Goal: Task Accomplishment & Management: Use online tool/utility

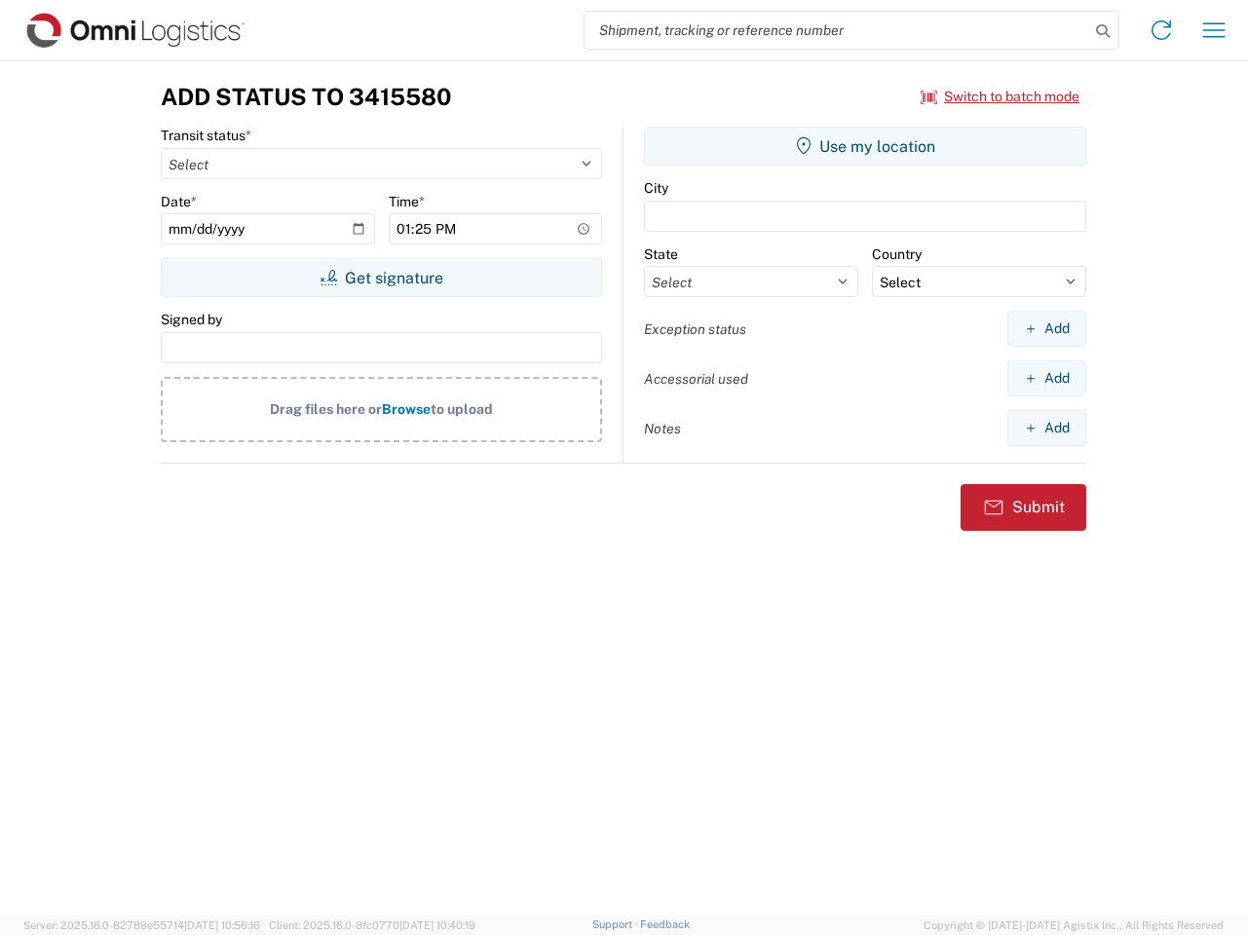
click at [837, 30] on input "search" at bounding box center [836, 30] width 505 height 37
click at [1103, 31] on icon at bounding box center [1102, 31] width 27 height 27
click at [1161, 30] on icon at bounding box center [1161, 30] width 31 height 31
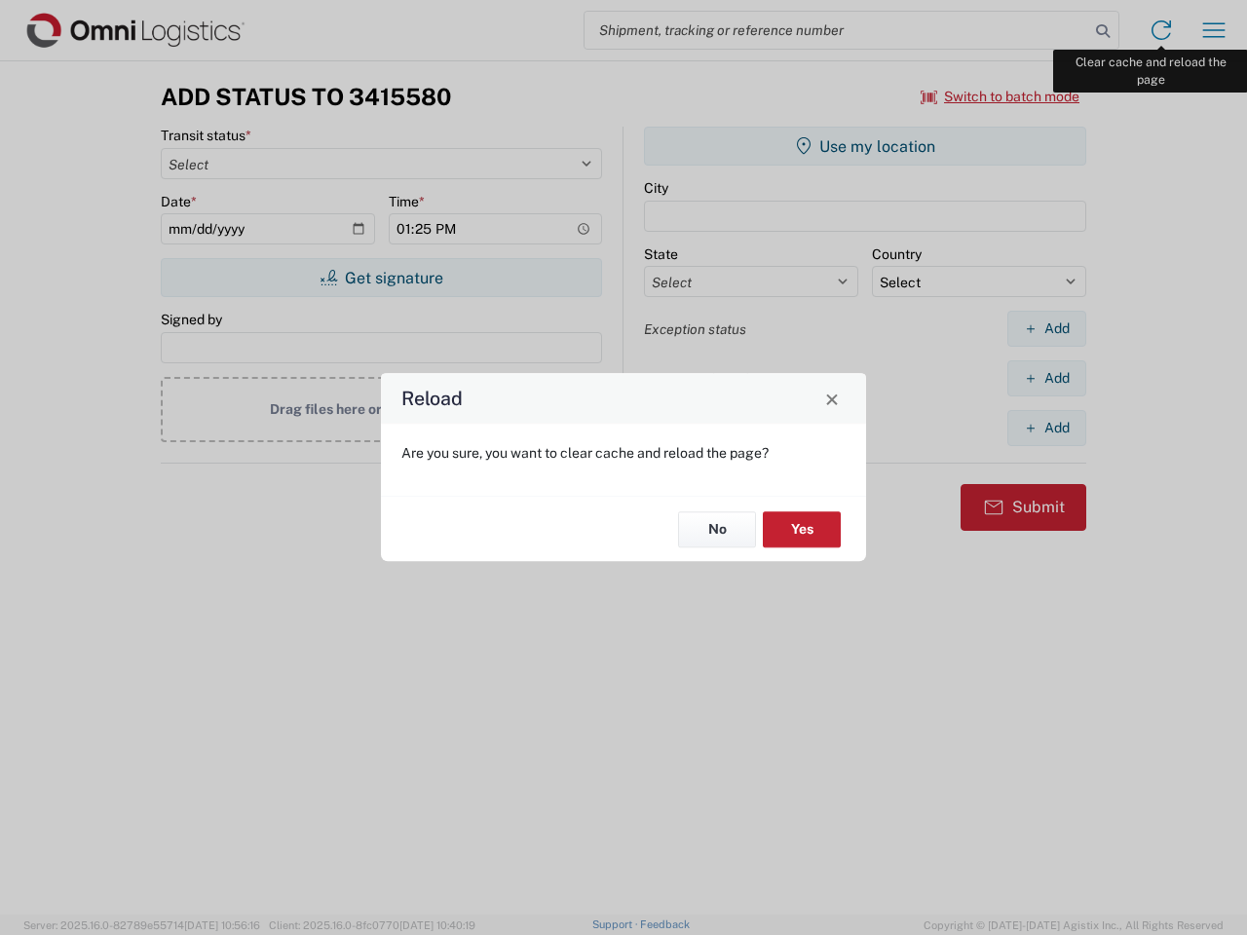
click at [1214, 30] on div "Reload Are you sure, you want to clear cache and reload the page? No Yes" at bounding box center [623, 467] width 1247 height 935
click at [1000, 96] on div "Reload Are you sure, you want to clear cache and reload the page? No Yes" at bounding box center [623, 467] width 1247 height 935
click at [381, 278] on div "Reload Are you sure, you want to clear cache and reload the page? No Yes" at bounding box center [623, 467] width 1247 height 935
click at [865, 146] on div "Reload Are you sure, you want to clear cache and reload the page? No Yes" at bounding box center [623, 467] width 1247 height 935
click at [1046, 328] on div "Reload Are you sure, you want to clear cache and reload the page? No Yes" at bounding box center [623, 467] width 1247 height 935
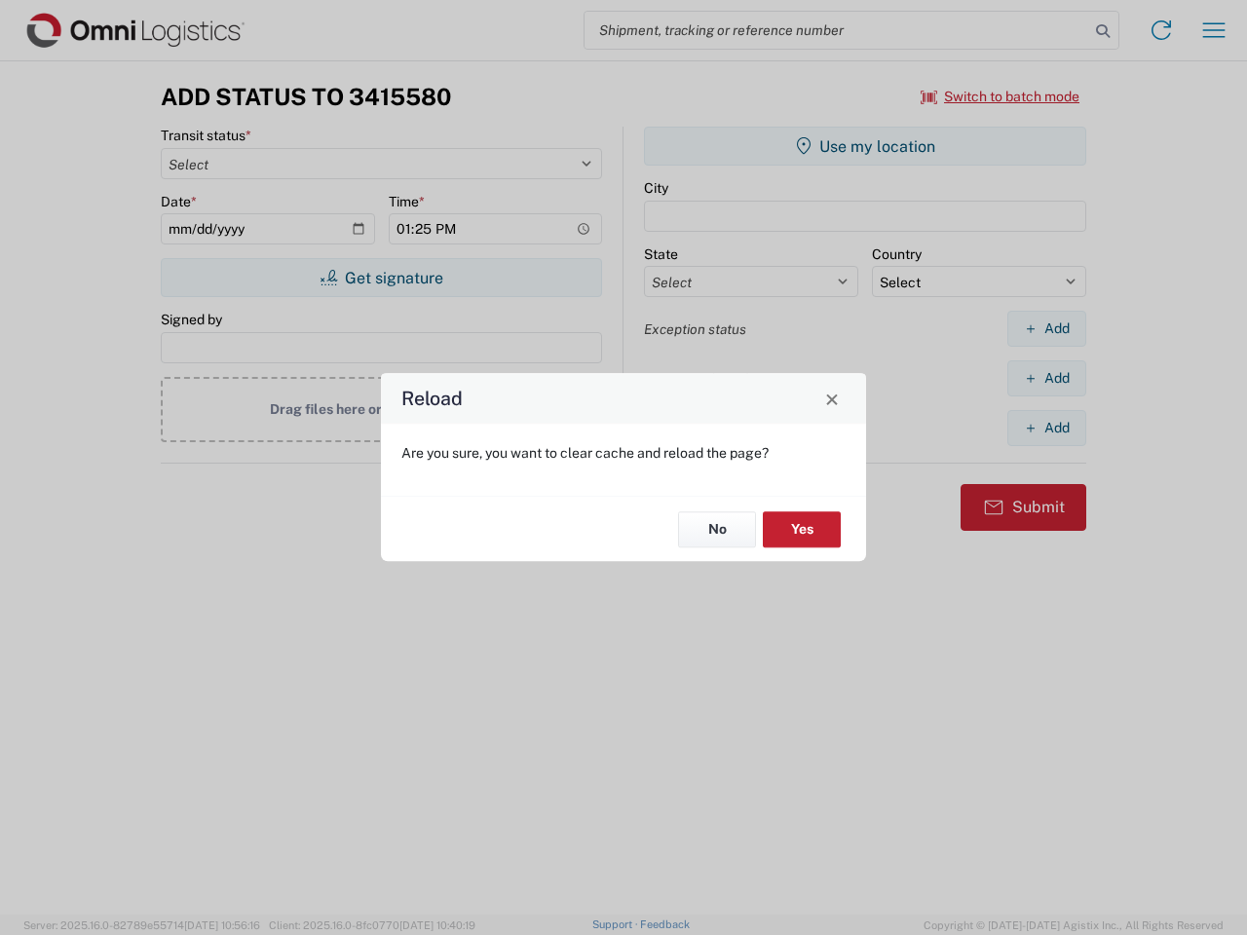
click at [1046, 378] on div "Reload Are you sure, you want to clear cache and reload the page? No Yes" at bounding box center [623, 467] width 1247 height 935
click at [1046, 428] on div "Reload Are you sure, you want to clear cache and reload the page? No Yes" at bounding box center [623, 467] width 1247 height 935
